Goal: Task Accomplishment & Management: Use online tool/utility

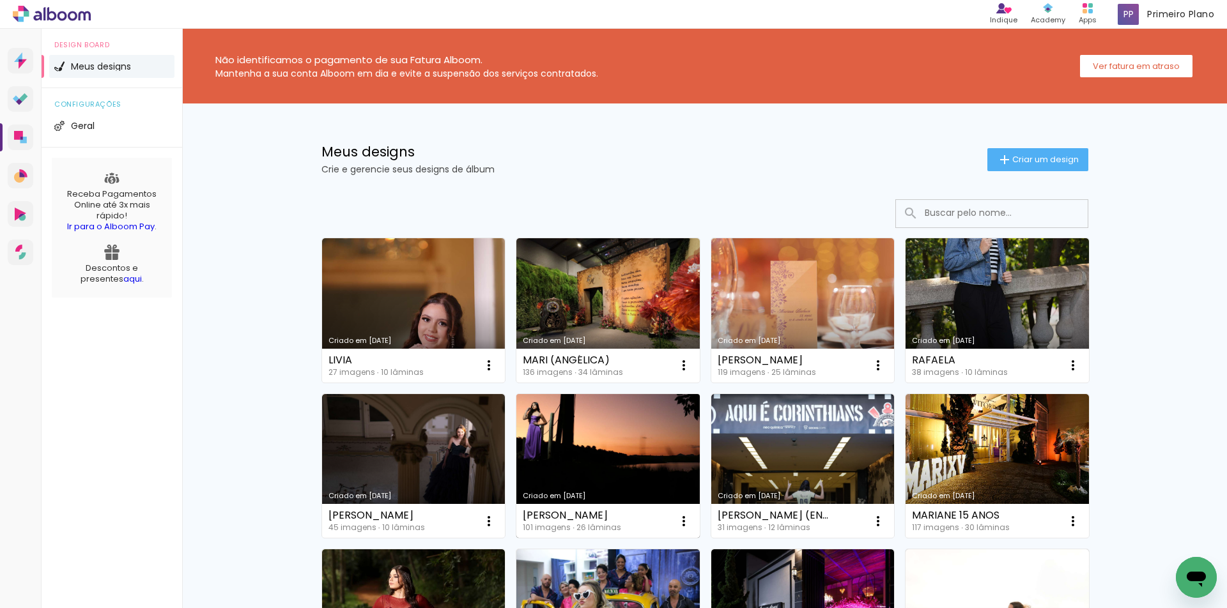
click at [662, 429] on link "Criado em [DATE]" at bounding box center [607, 466] width 183 height 144
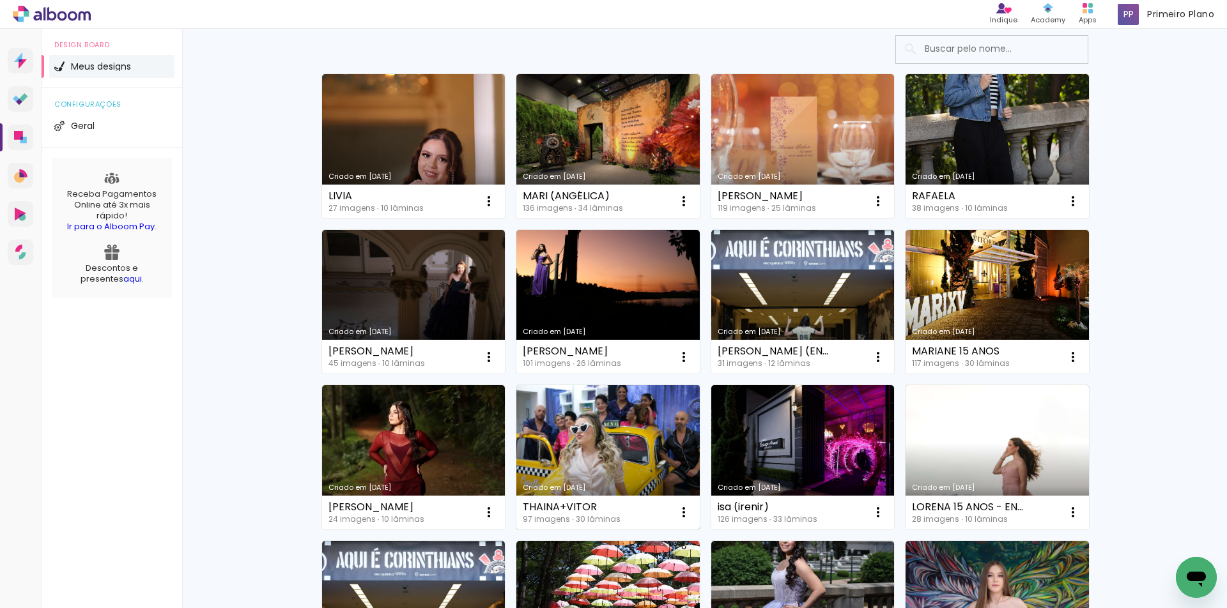
scroll to position [128, 0]
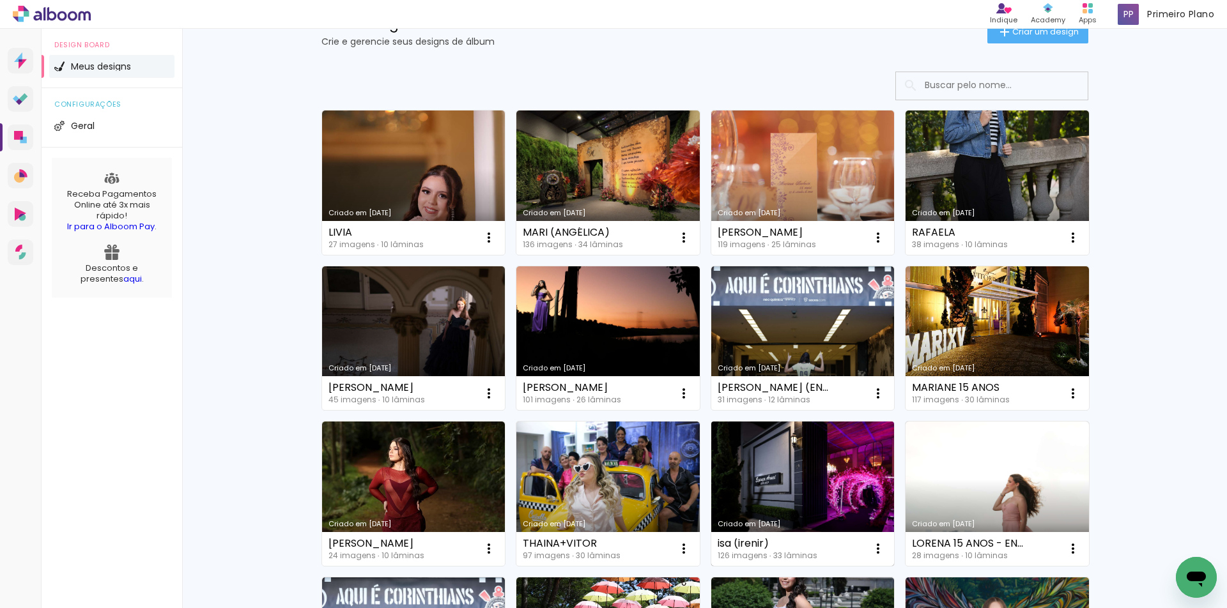
click at [847, 472] on link "Criado em [DATE]" at bounding box center [802, 494] width 183 height 144
